Goal: Book appointment/travel/reservation

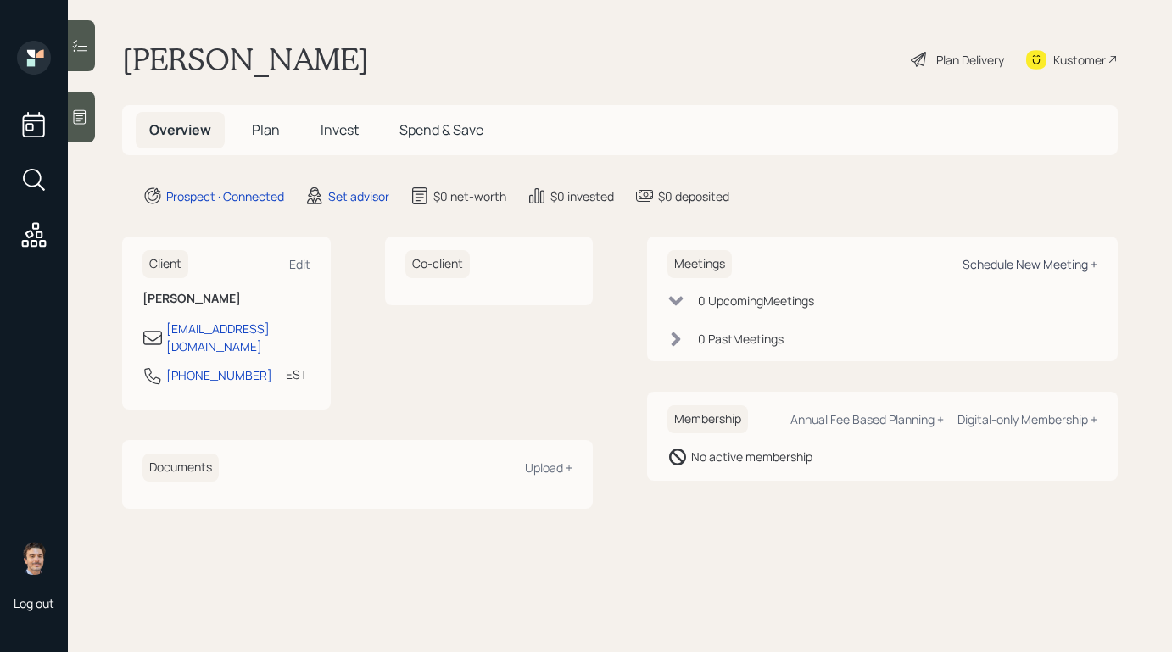
click at [989, 267] on div "Schedule New Meeting +" at bounding box center [1029, 264] width 135 height 16
select select "round-[PERSON_NAME]"
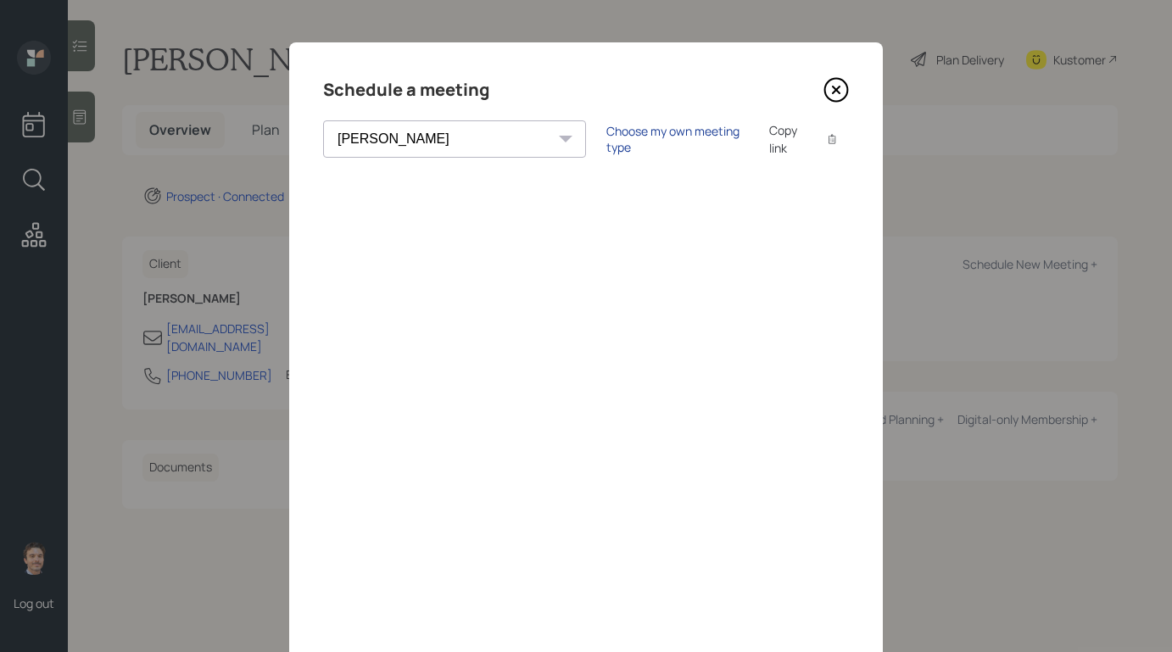
click at [608, 135] on div "Choose my own meeting type" at bounding box center [677, 139] width 142 height 32
click at [830, 90] on icon at bounding box center [835, 89] width 25 height 25
